Goal: Task Accomplishment & Management: Use online tool/utility

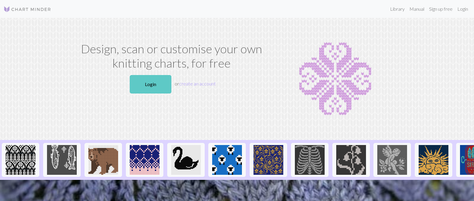
click at [142, 93] on link "Login" at bounding box center [151, 84] width 42 height 18
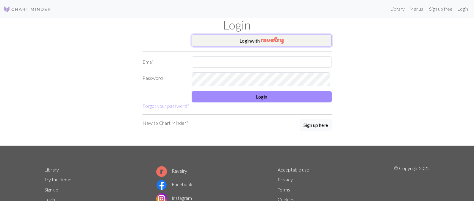
click at [271, 44] on img "button" at bounding box center [272, 40] width 23 height 7
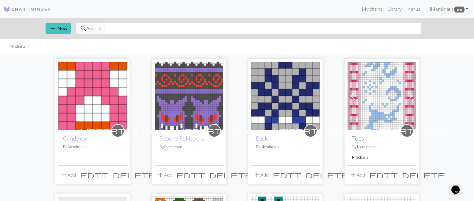
click at [364, 160] on summary "2 charts" at bounding box center [381, 157] width 59 height 6
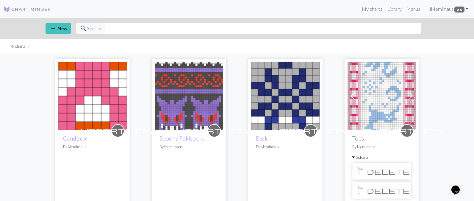
click at [370, 160] on summary "2 charts" at bounding box center [381, 157] width 59 height 6
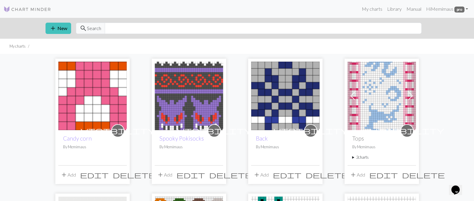
click at [370, 160] on summary "2 charts" at bounding box center [381, 157] width 59 height 6
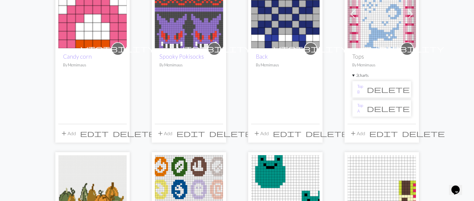
scroll to position [89, 0]
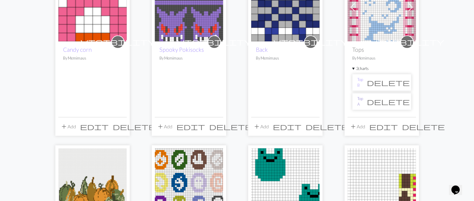
click at [363, 107] on link "Top A" at bounding box center [360, 101] width 6 height 11
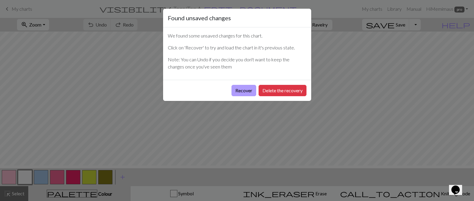
click at [231, 96] on button "Recover" at bounding box center [243, 90] width 25 height 11
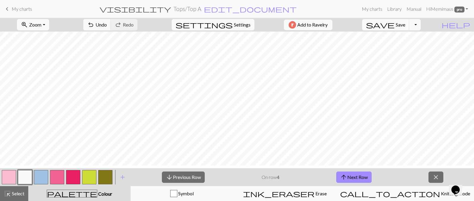
scroll to position [64, 0]
